Goal: Transaction & Acquisition: Purchase product/service

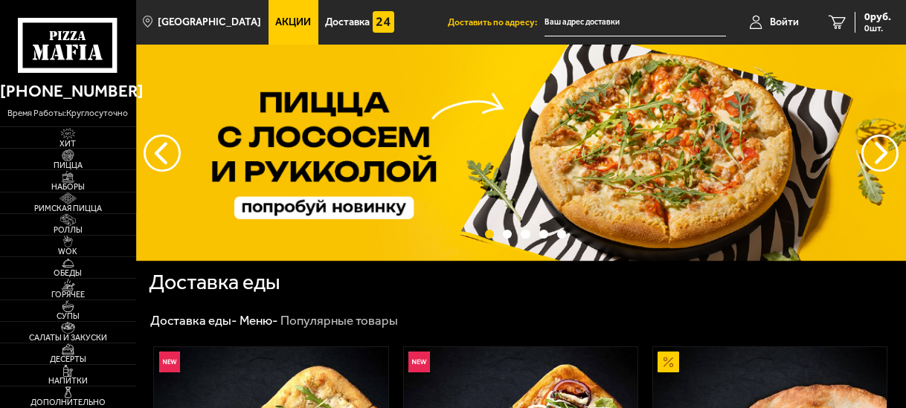
type input "[STREET_ADDRESS][PERSON_NAME]"
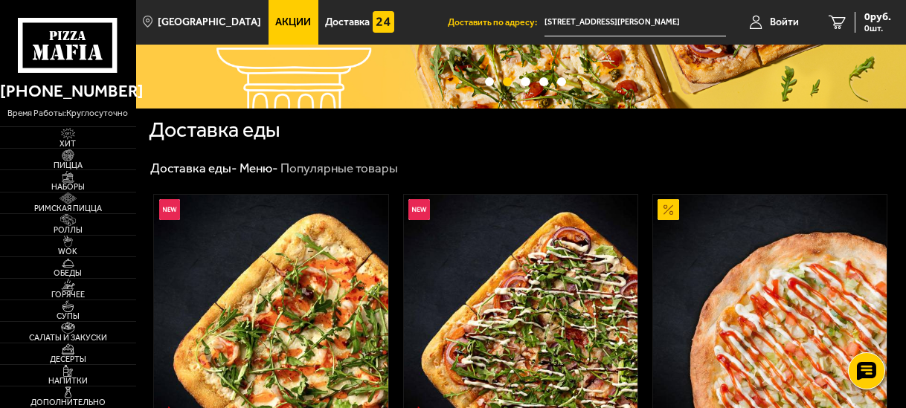
scroll to position [149, 0]
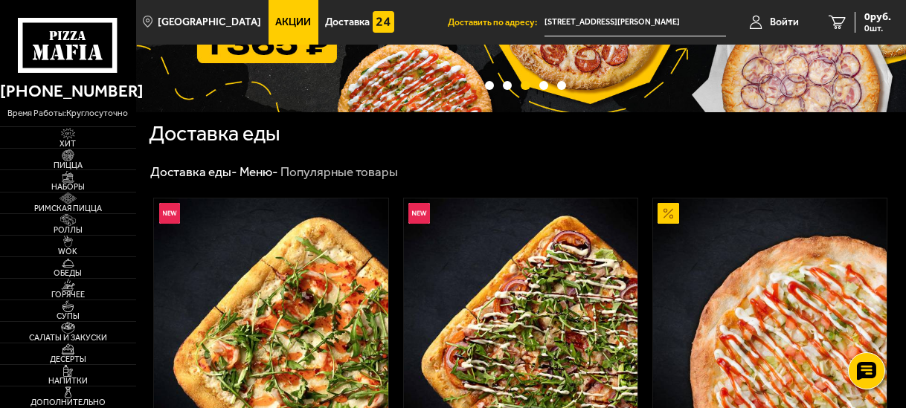
click at [275, 23] on span "Акции" at bounding box center [293, 22] width 36 height 10
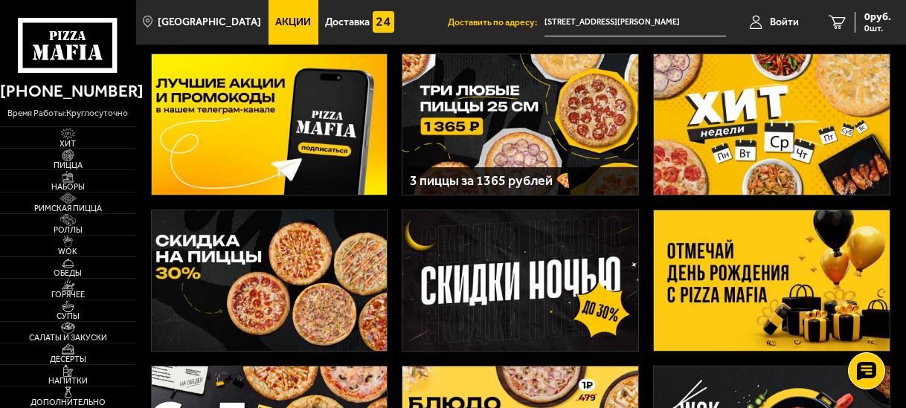
scroll to position [74, 0]
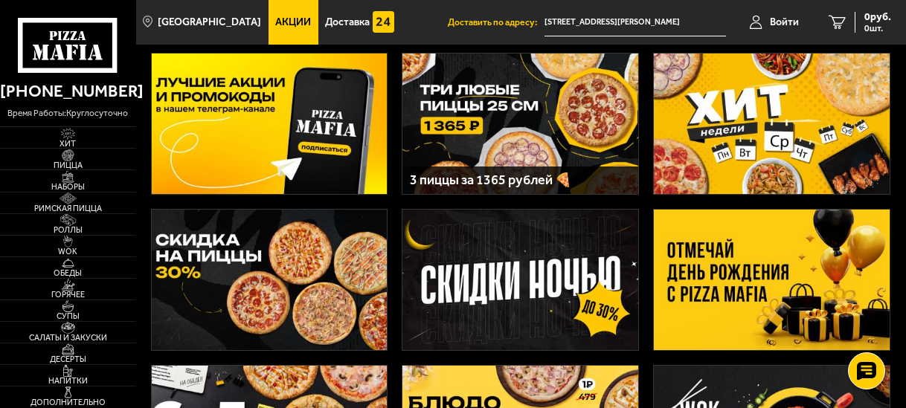
click at [604, 143] on img at bounding box center [520, 124] width 236 height 141
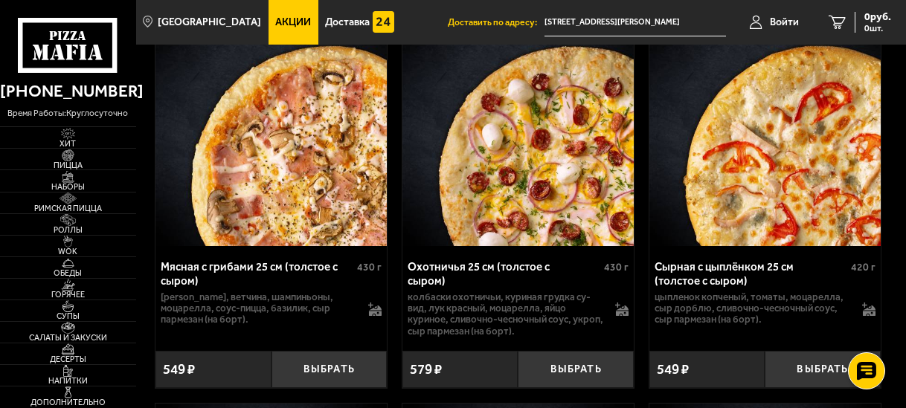
scroll to position [1339, 0]
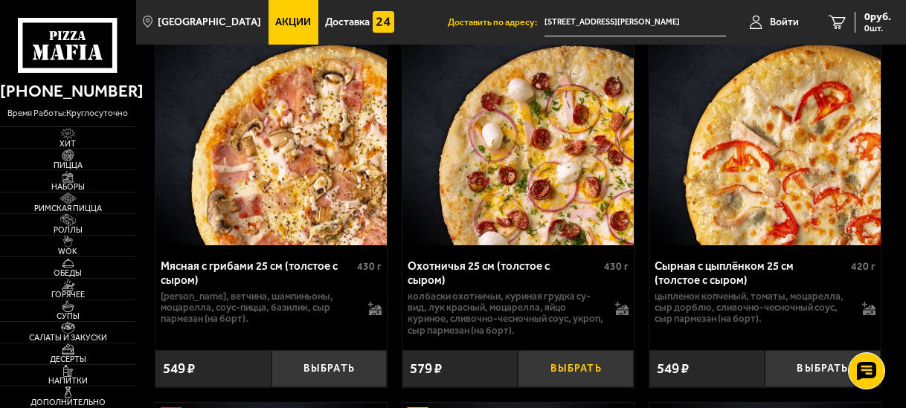
click at [566, 350] on button "Выбрать" at bounding box center [575, 368] width 115 height 37
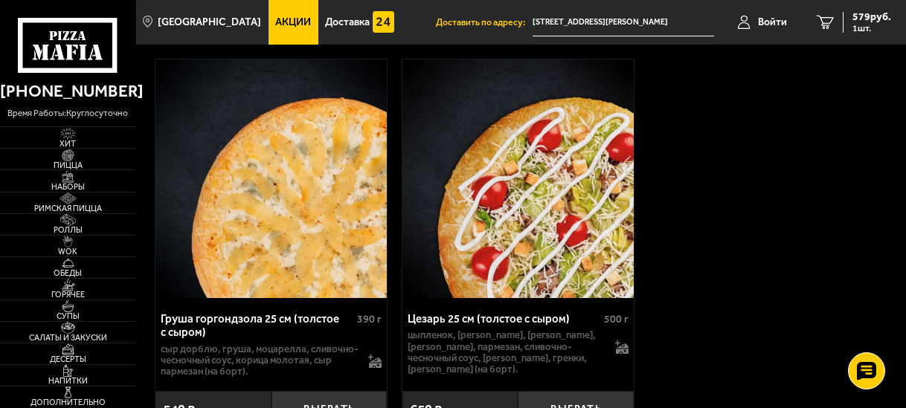
scroll to position [8762, 0]
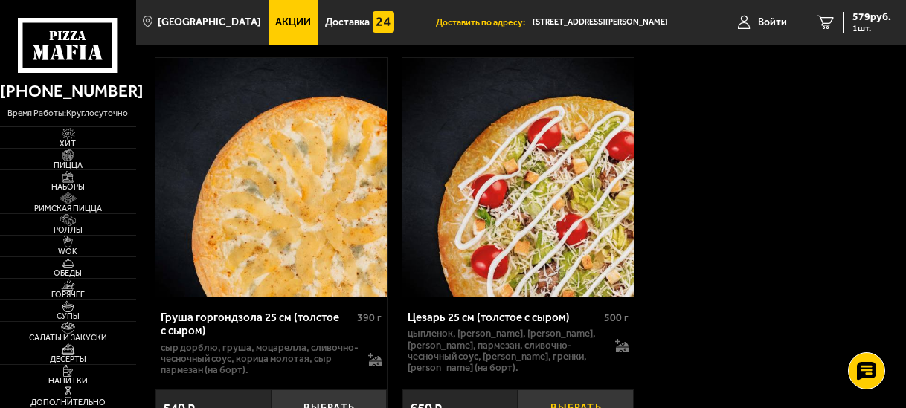
click at [577, 390] on button "Выбрать" at bounding box center [575, 408] width 115 height 37
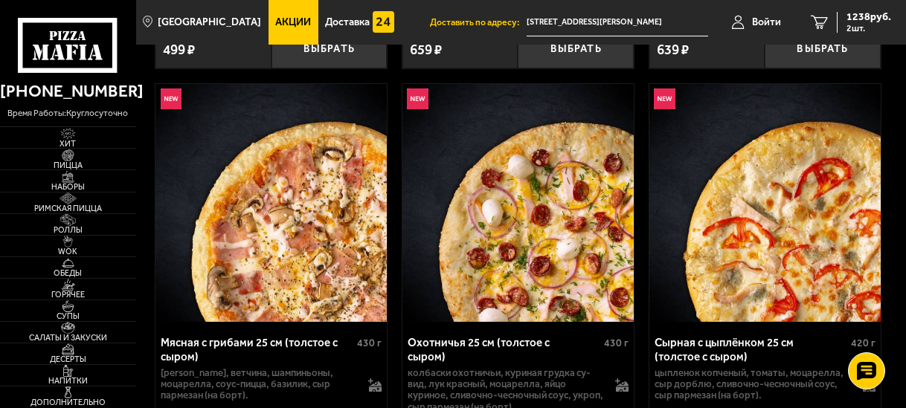
scroll to position [1339, 0]
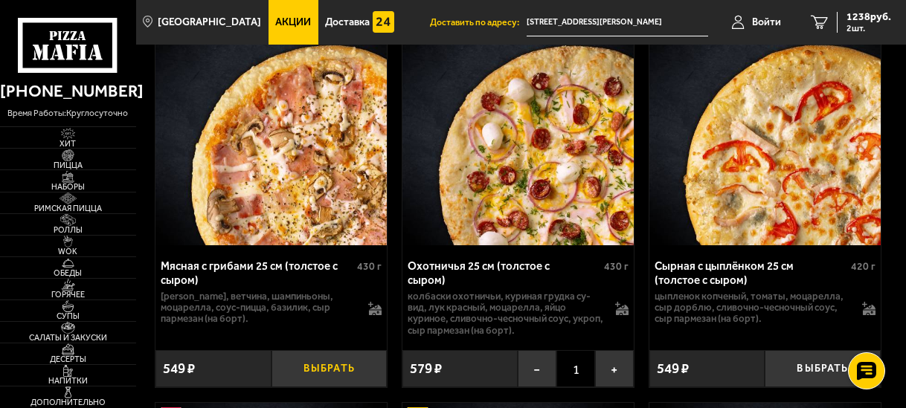
click at [345, 360] on button "Выбрать" at bounding box center [328, 368] width 115 height 37
click at [883, 27] on span "3 шт." at bounding box center [868, 28] width 45 height 9
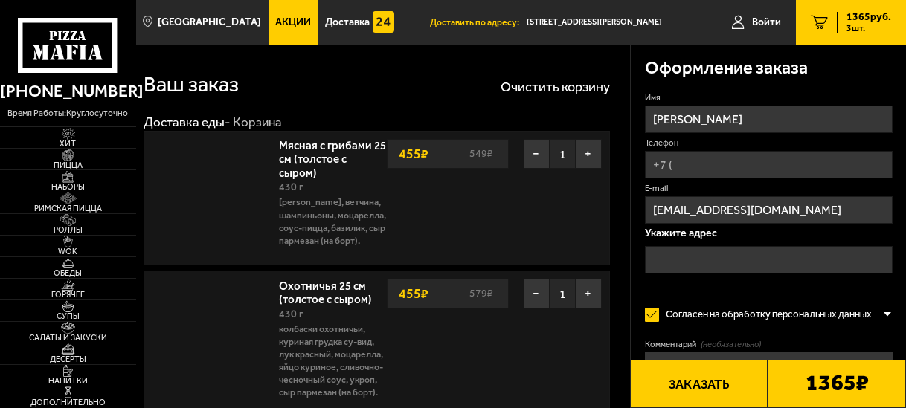
type input "[STREET_ADDRESS][PERSON_NAME]"
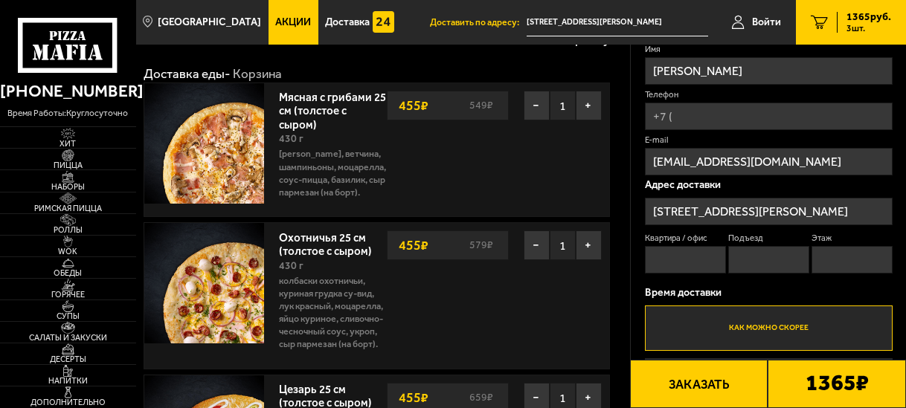
scroll to position [74, 0]
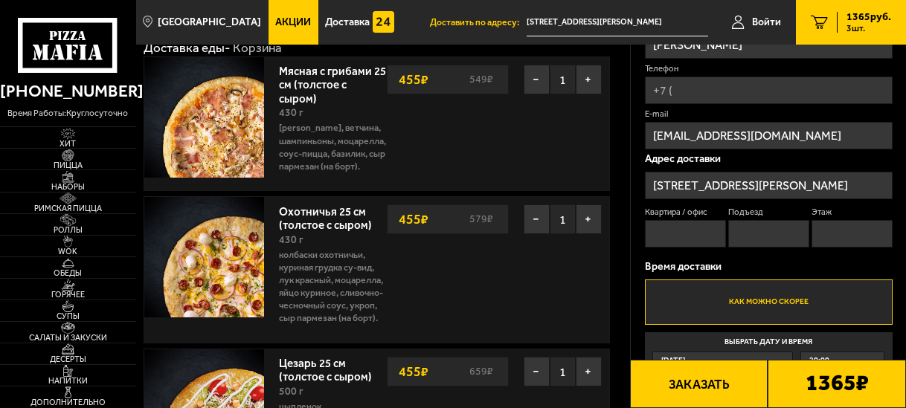
click at [687, 89] on input "Телефон" at bounding box center [769, 91] width 248 height 28
type input "[PHONE_NUMBER]"
click at [698, 236] on input "Квартира / офис" at bounding box center [685, 234] width 81 height 28
type input "1"
click at [759, 219] on label "Подъезд" at bounding box center [768, 213] width 81 height 12
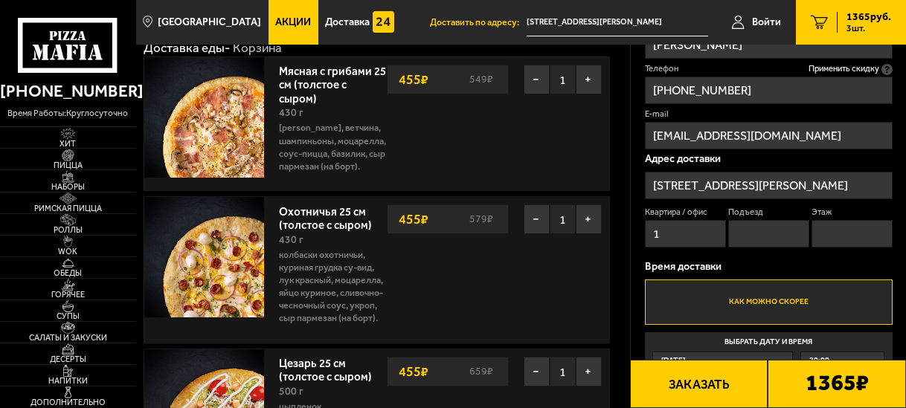
click at [759, 220] on input "Подъезд" at bounding box center [768, 234] width 81 height 28
click at [759, 231] on input "Подъезд" at bounding box center [768, 234] width 81 height 28
type input "1"
click at [834, 243] on input "Этаж" at bounding box center [852, 234] width 81 height 28
type input "1"
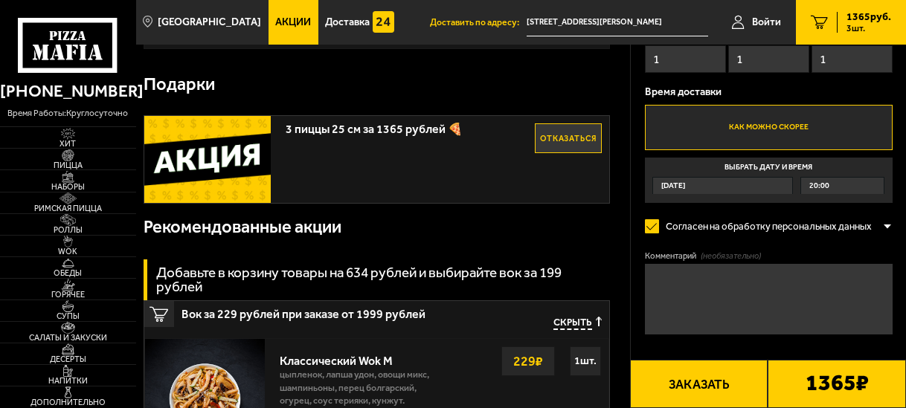
scroll to position [744, 0]
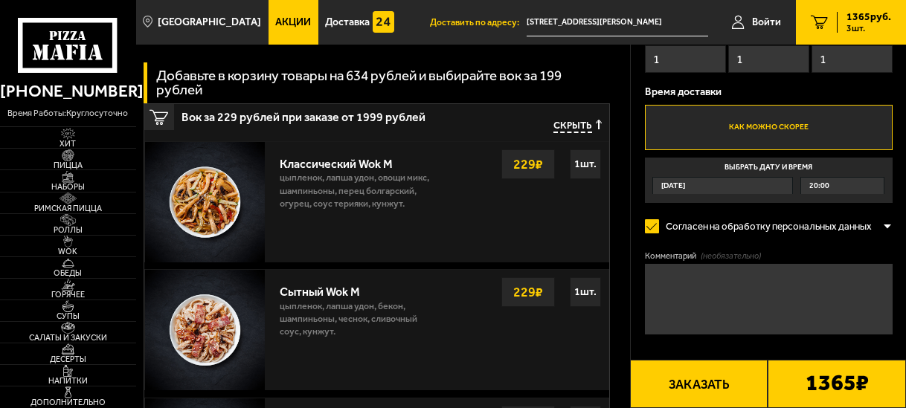
click at [727, 281] on textarea "Комментарий (необязательно)" at bounding box center [769, 299] width 248 height 71
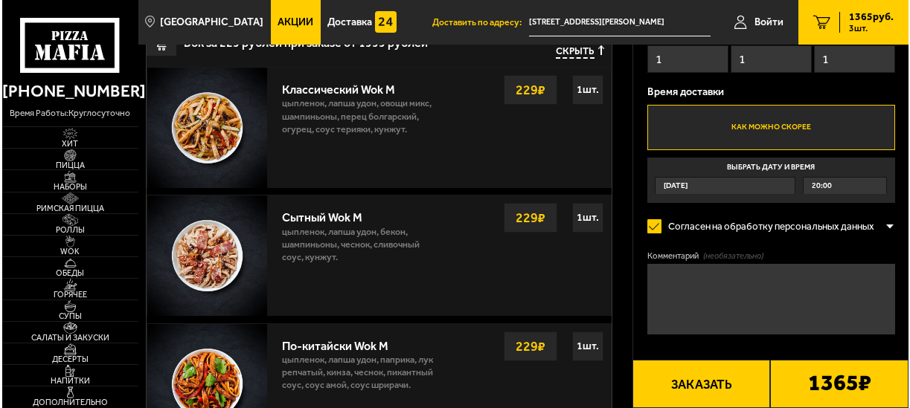
scroll to position [893, 0]
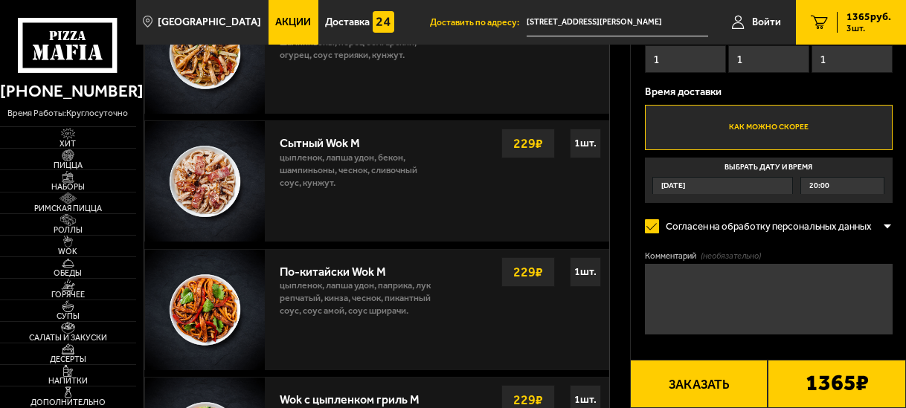
click at [785, 373] on div "1365 ₽" at bounding box center [837, 384] width 138 height 48
click at [751, 380] on button "Заказать" at bounding box center [699, 384] width 138 height 48
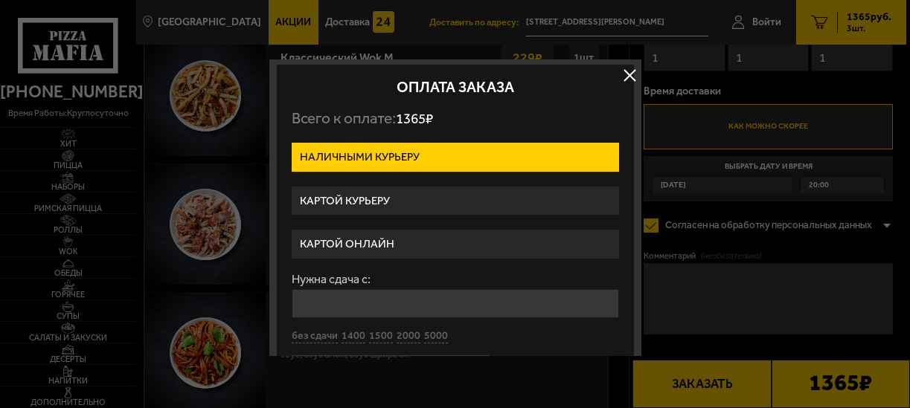
click at [449, 241] on label "Картой онлайн" at bounding box center [455, 244] width 327 height 29
click at [0, 0] on input "Картой онлайн" at bounding box center [0, 0] width 0 height 0
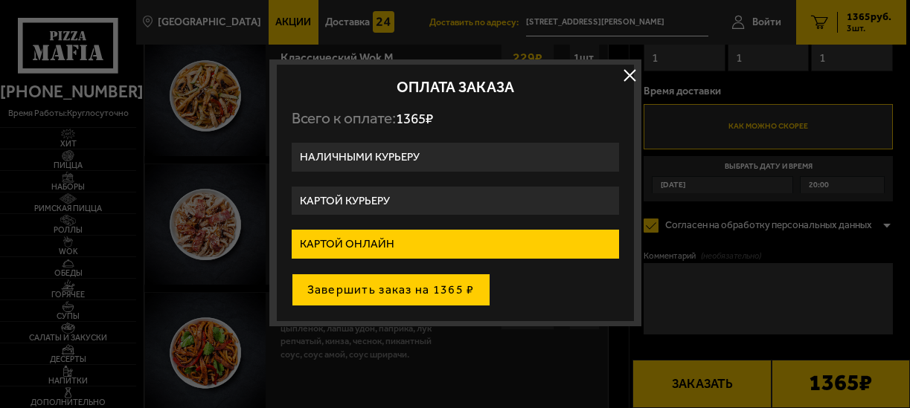
click at [454, 284] on button "Завершить заказ на 1365 ₽" at bounding box center [391, 290] width 199 height 33
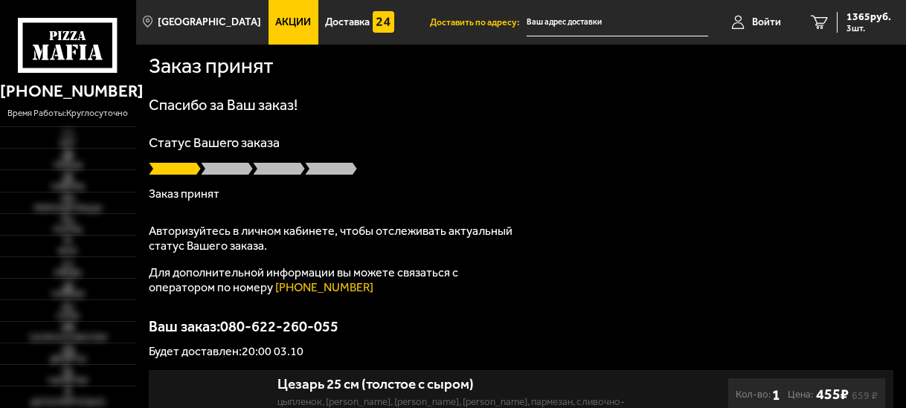
type input "[STREET_ADDRESS][PERSON_NAME]"
